Goal: Task Accomplishment & Management: Manage account settings

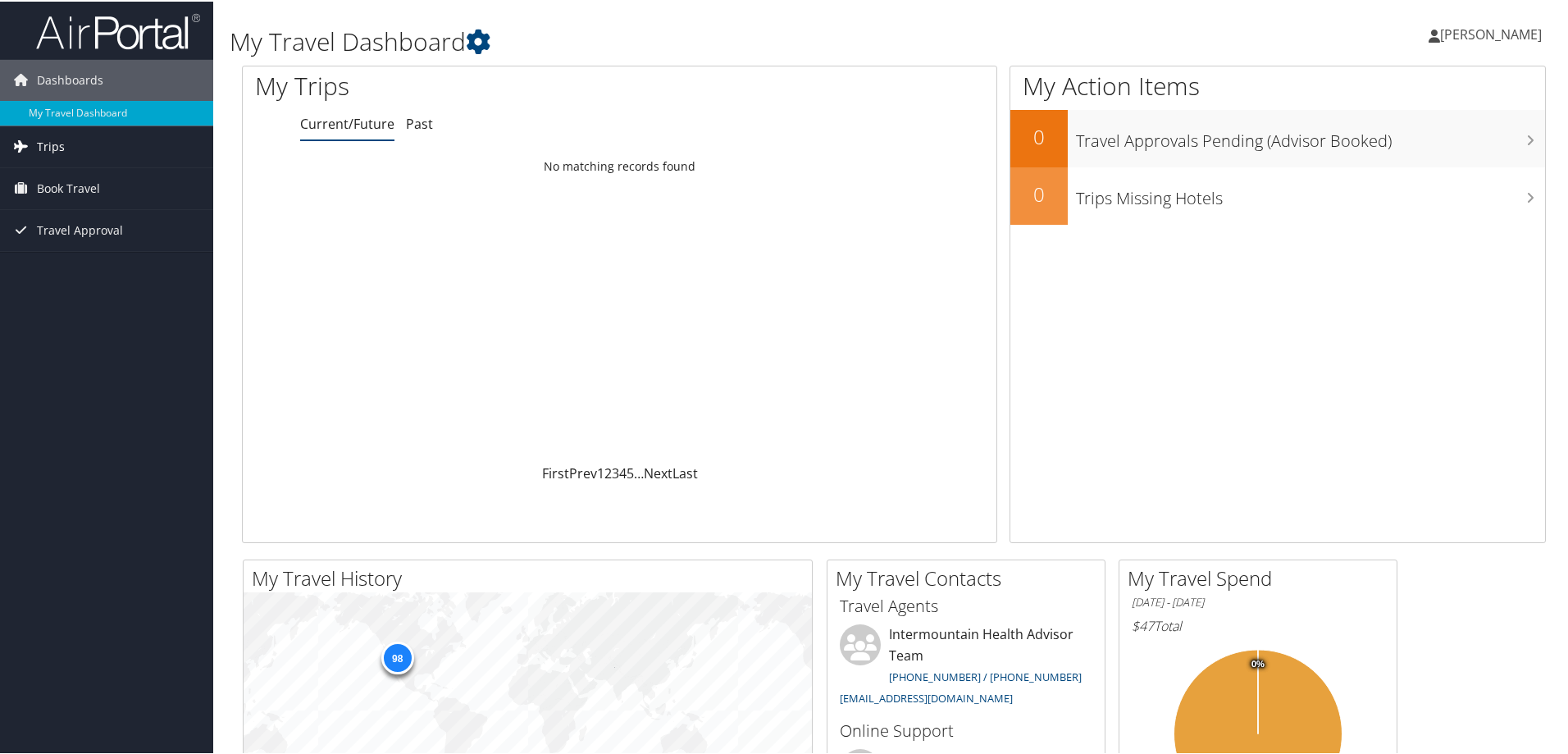
click at [50, 141] on span "Trips" at bounding box center [51, 144] width 28 height 41
click at [96, 174] on link "Current/Future Trips" at bounding box center [106, 178] width 213 height 24
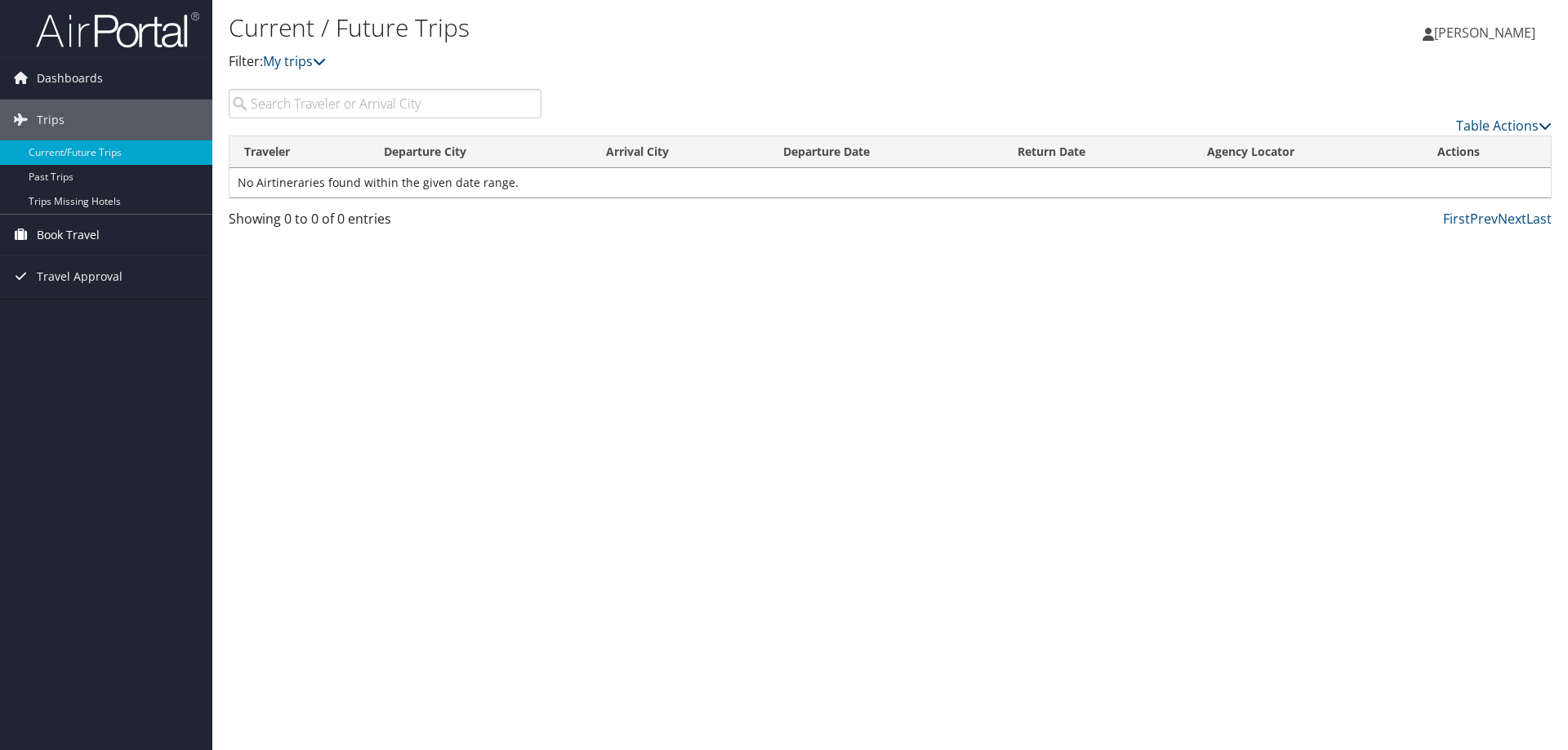
click at [87, 232] on span "Book Travel" at bounding box center [68, 235] width 63 height 40
click at [127, 317] on link "Book/Manage Online Trips" at bounding box center [106, 316] width 212 height 24
